Goal: Find specific page/section: Find specific page/section

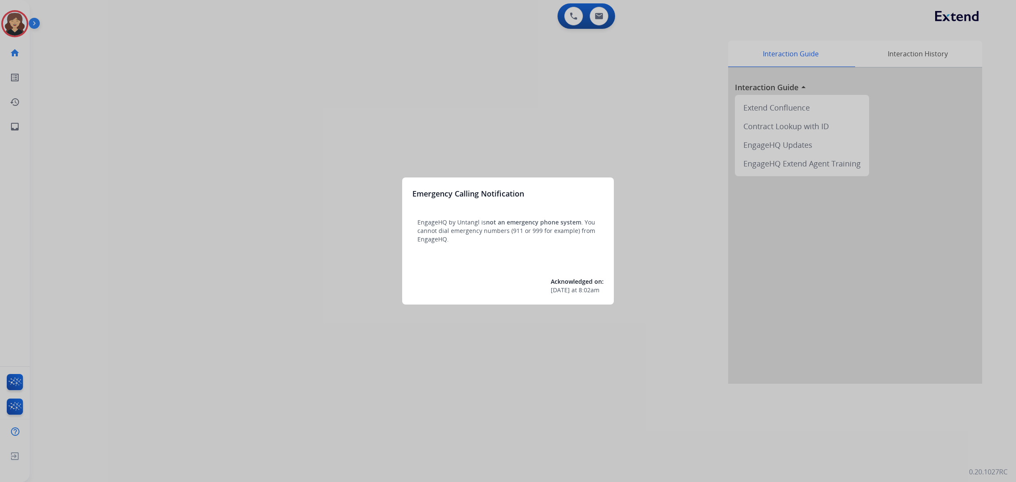
click at [9, 126] on div at bounding box center [508, 241] width 1016 height 482
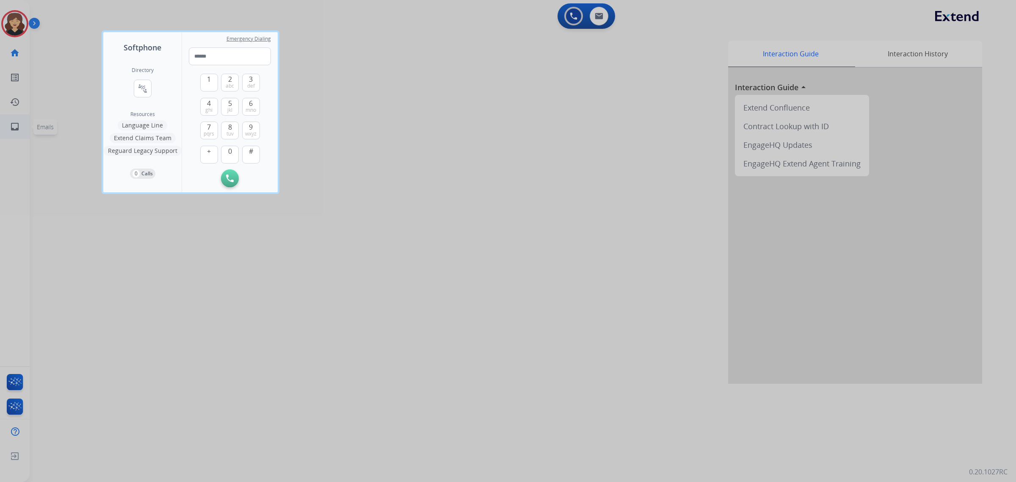
click at [16, 126] on div at bounding box center [508, 241] width 1016 height 482
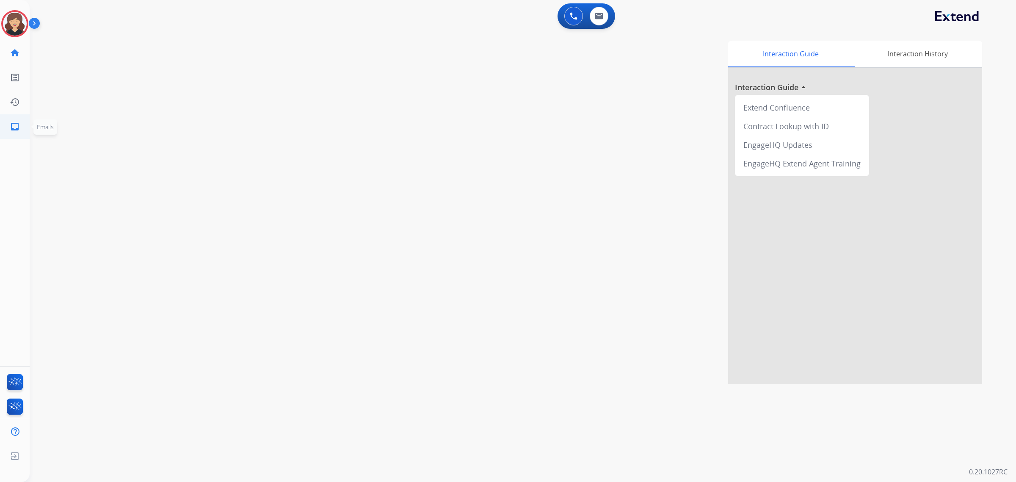
click at [16, 126] on mat-icon "inbox" at bounding box center [15, 127] width 10 height 10
select select "**********"
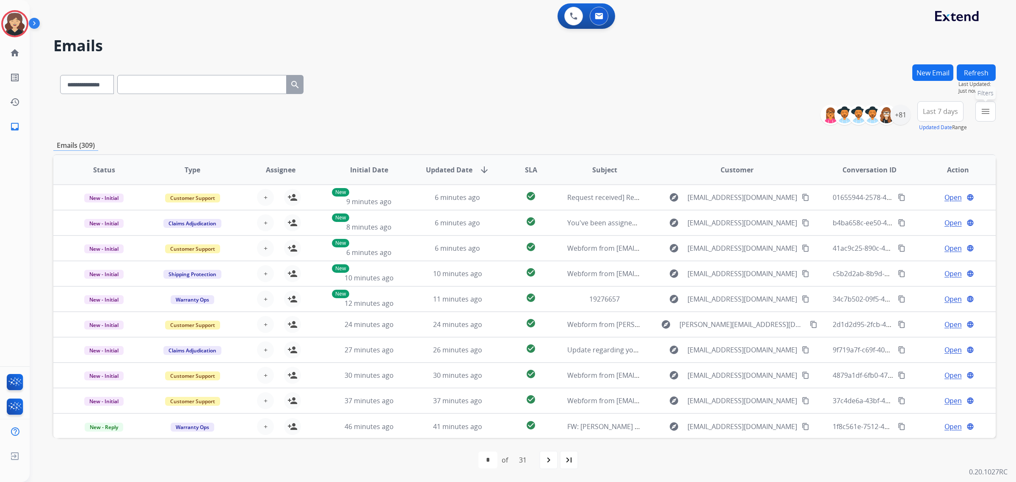
click at [983, 115] on mat-icon "menu" at bounding box center [986, 111] width 10 height 10
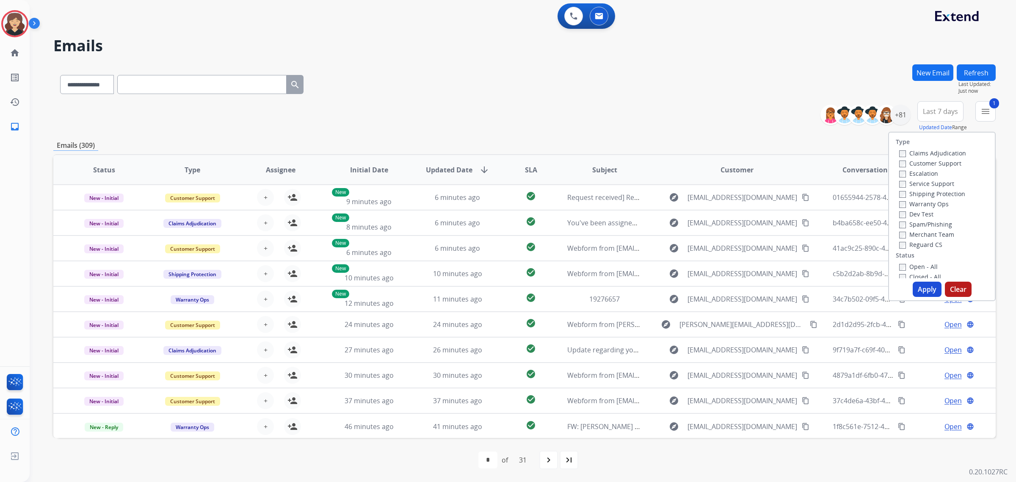
click at [921, 293] on button "Apply" at bounding box center [927, 289] width 29 height 15
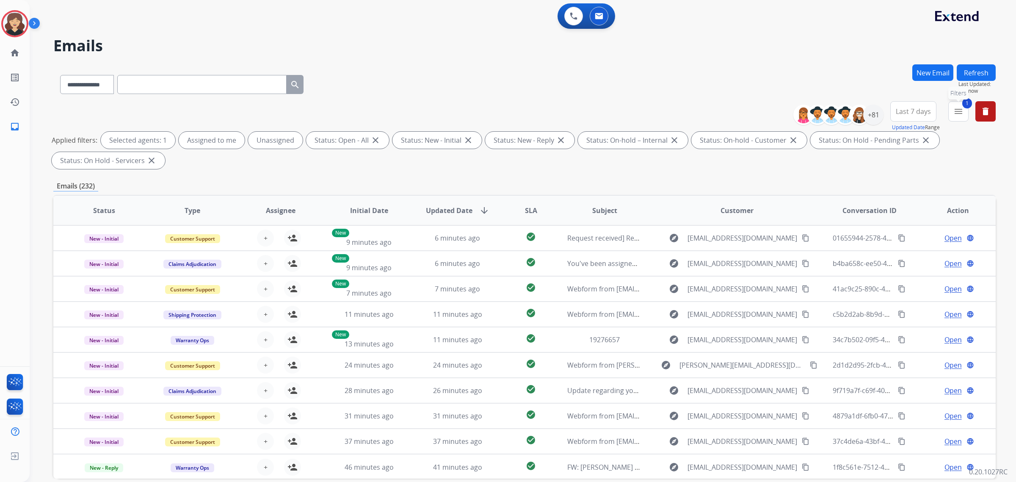
click at [963, 110] on mat-icon "menu" at bounding box center [958, 111] width 10 height 10
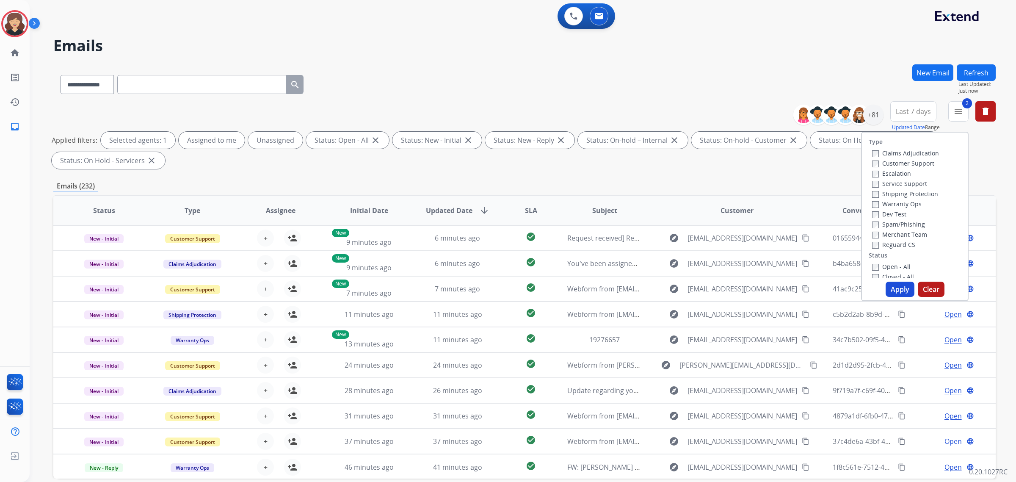
click at [891, 286] on button "Apply" at bounding box center [900, 289] width 29 height 15
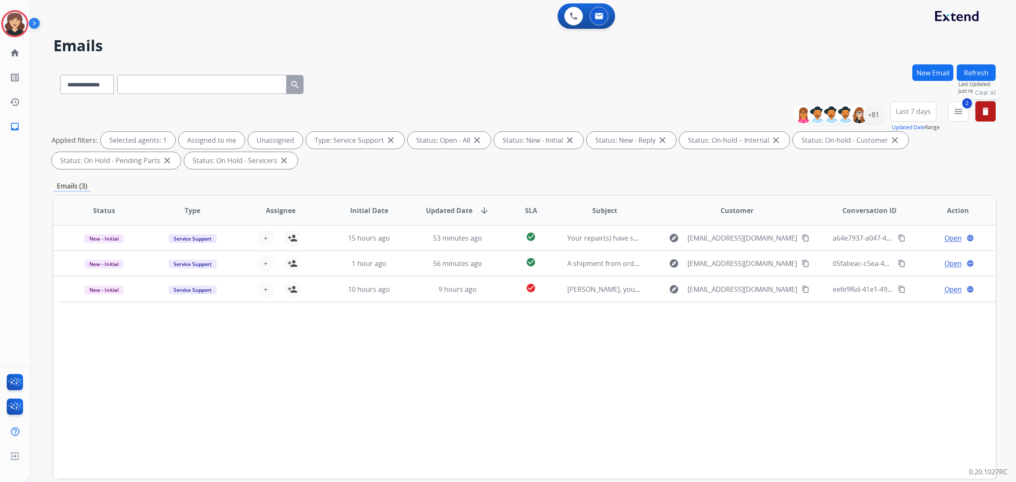
click at [987, 116] on mat-icon "delete" at bounding box center [986, 111] width 10 height 10
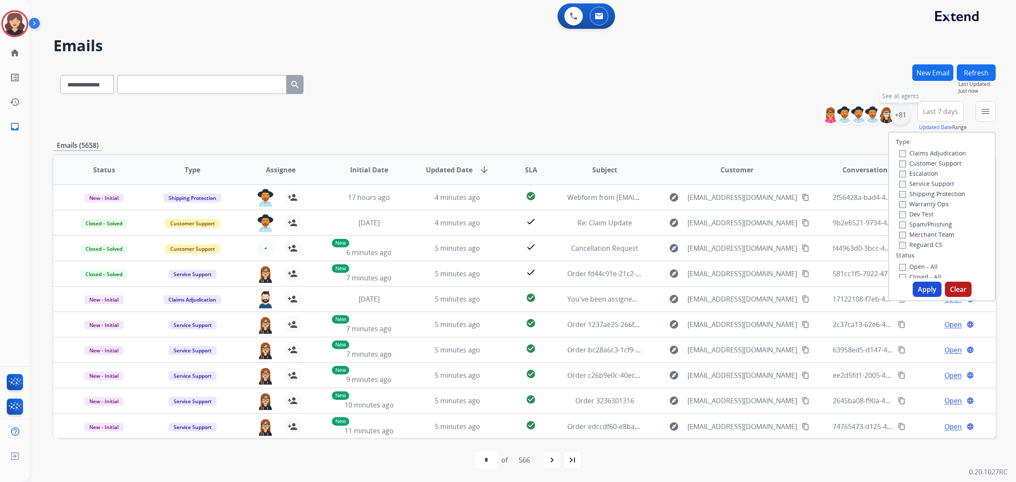
click at [897, 113] on div "+81" at bounding box center [900, 115] width 20 height 20
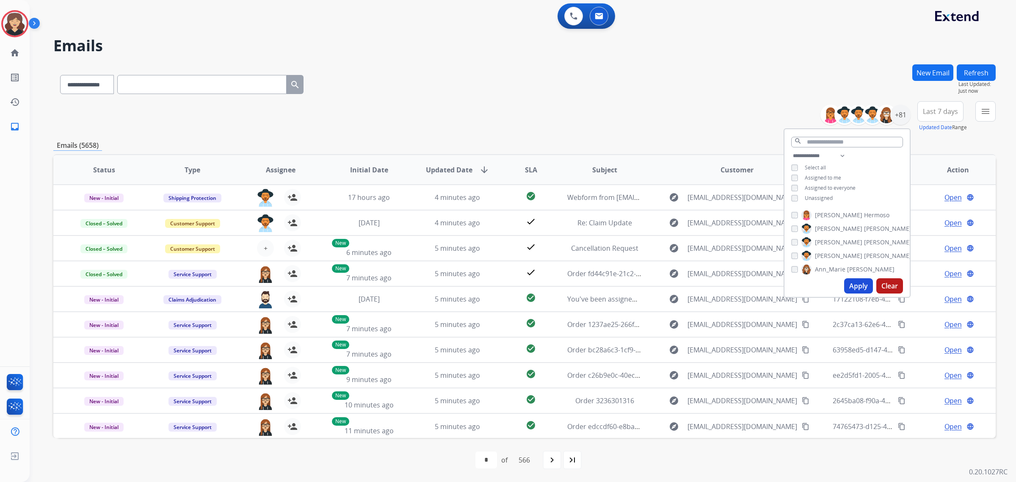
click at [860, 286] on button "Apply" at bounding box center [858, 285] width 29 height 15
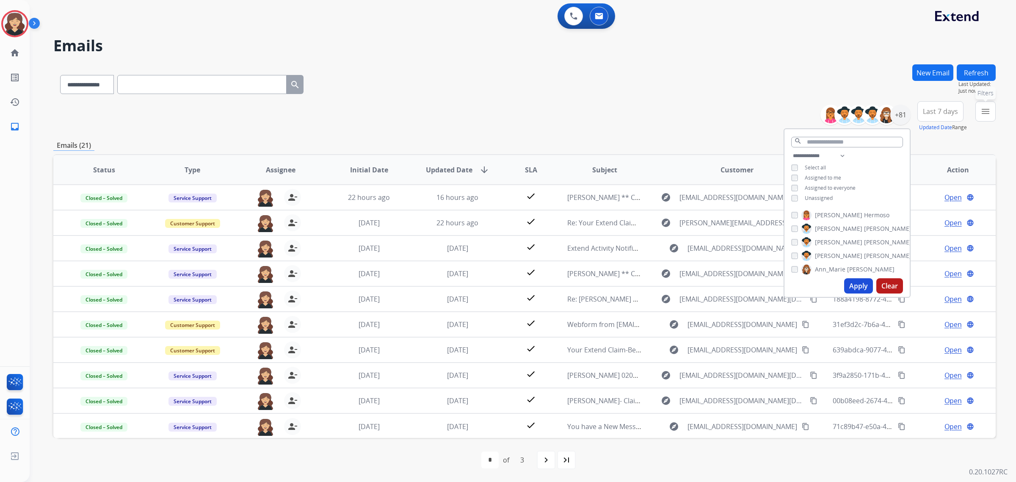
click at [982, 112] on mat-icon "menu" at bounding box center [986, 111] width 10 height 10
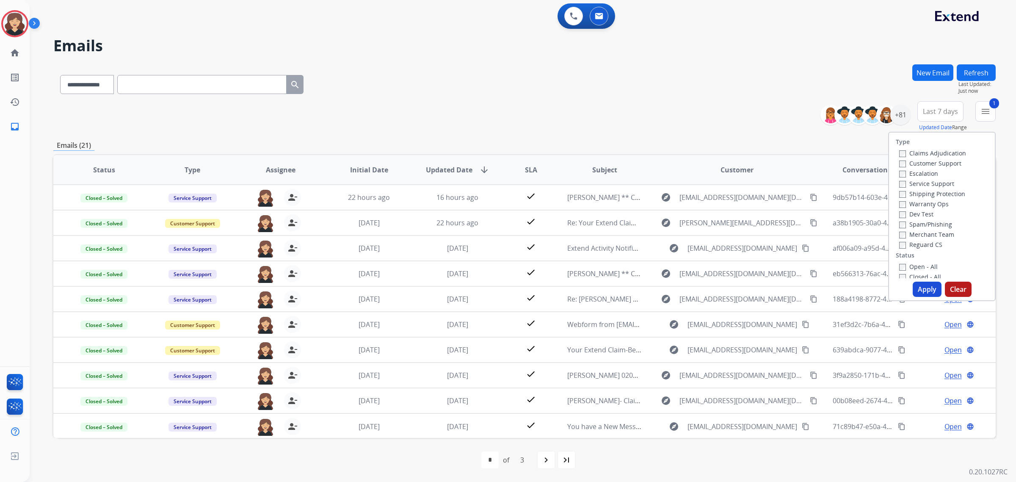
click at [938, 292] on div "Apply Clear" at bounding box center [942, 289] width 106 height 15
click at [928, 290] on button "Apply" at bounding box center [927, 289] width 29 height 15
